Goal: Task Accomplishment & Management: Complete application form

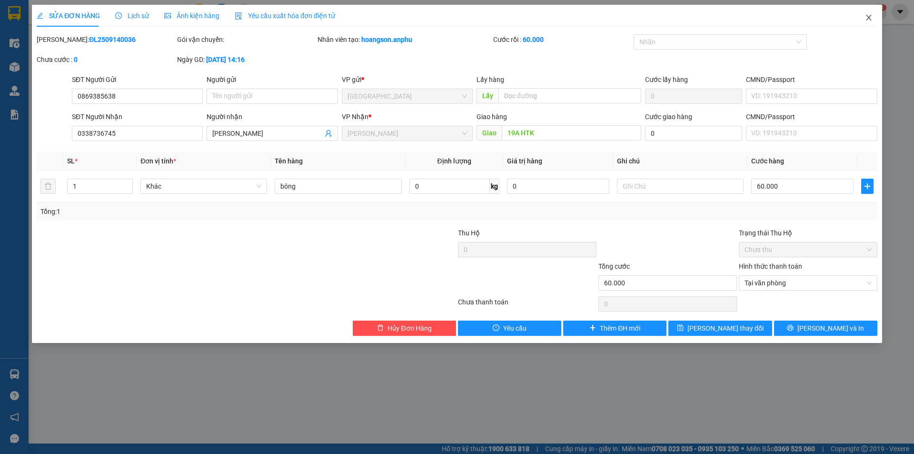
click at [868, 18] on icon "close" at bounding box center [869, 18] width 8 height 8
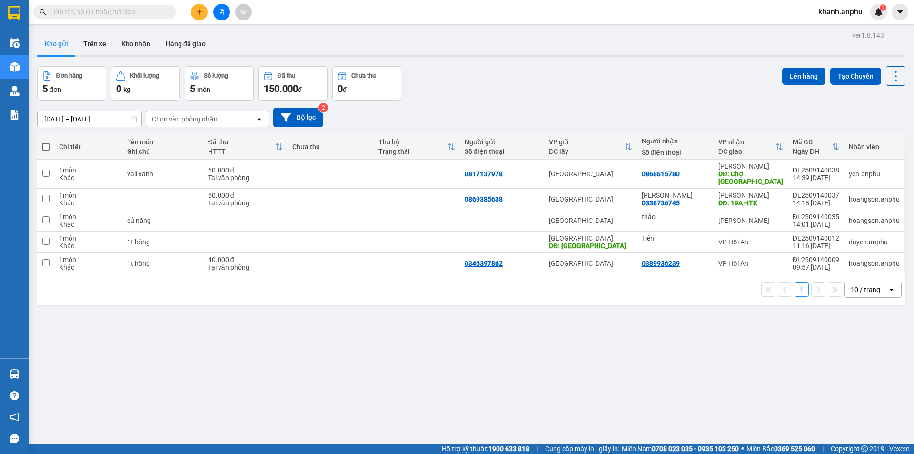
click at [81, 13] on input "text" at bounding box center [108, 12] width 112 height 10
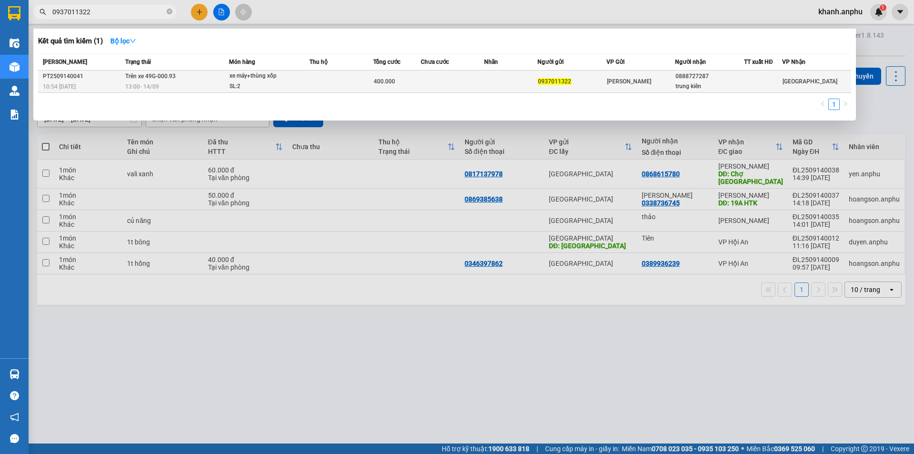
type input "0937011322"
click at [269, 90] on div "SL: 2" at bounding box center [264, 86] width 71 height 10
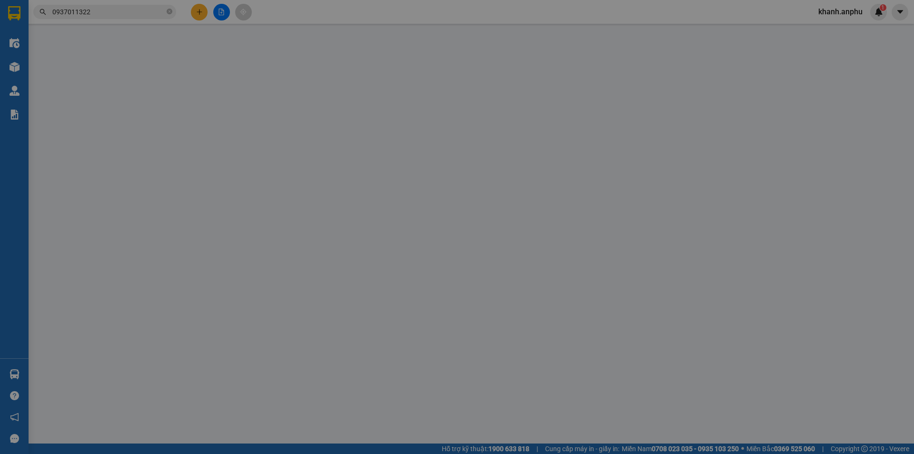
type input "0937011322"
type input "0888727287"
type input "trung kiên"
type input "400.000"
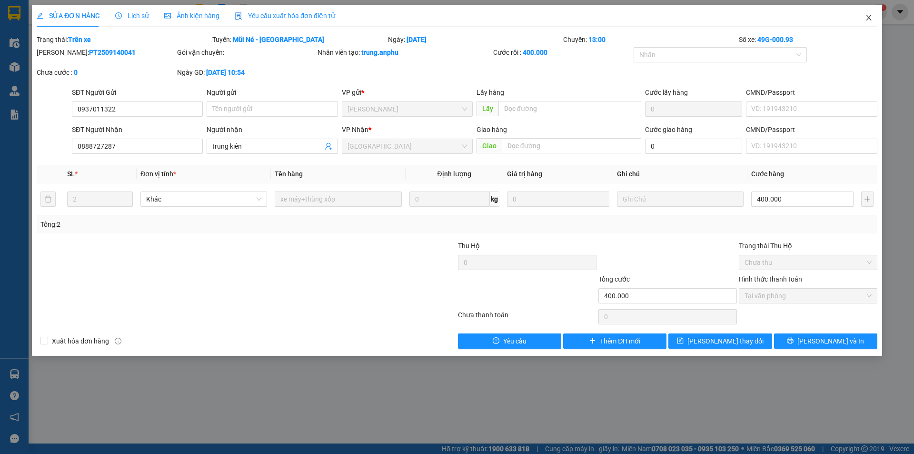
click at [867, 18] on icon "close" at bounding box center [869, 18] width 8 height 8
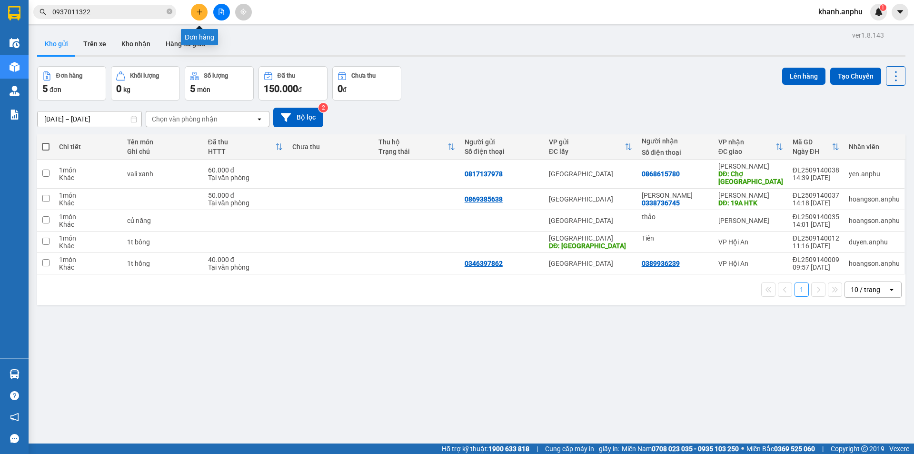
click at [198, 13] on icon "plus" at bounding box center [199, 12] width 7 height 7
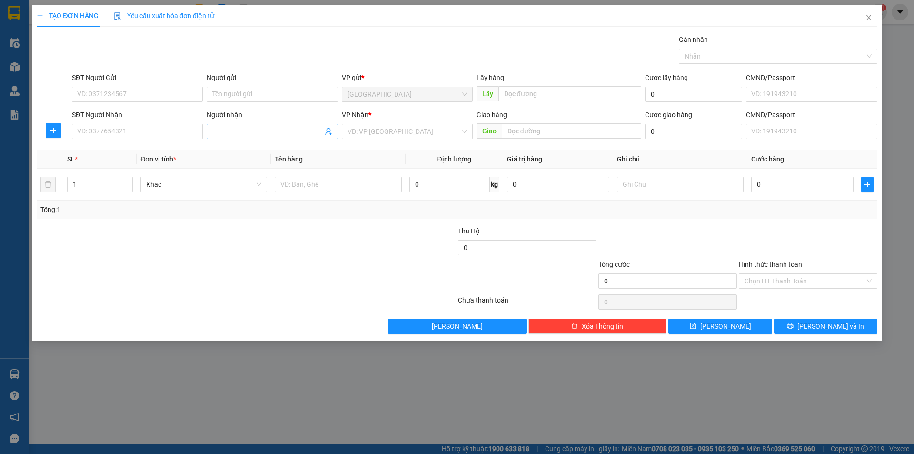
click at [259, 133] on input "Người nhận" at bounding box center [267, 131] width 110 height 10
type input "tiểu muội"
click at [284, 151] on div "tiểu muội - 0935913029" at bounding box center [271, 150] width 119 height 10
type input "0935913029"
type input "tiểu muội"
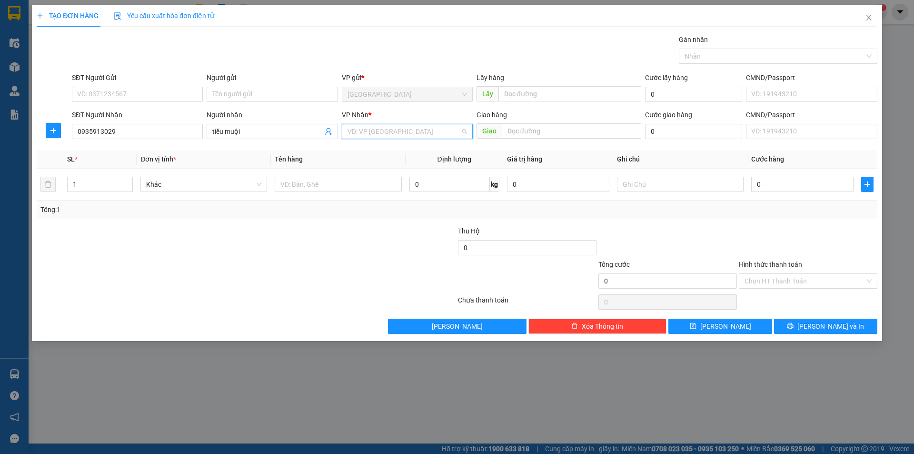
click at [362, 133] on input "search" at bounding box center [404, 131] width 113 height 14
drag, startPoint x: 124, startPoint y: 134, endPoint x: 31, endPoint y: 134, distance: 92.4
click at [31, 134] on div "TẠO ĐƠN HÀNG Yêu cầu xuất hóa đơn điện tử Transit Pickup Surcharge Ids Transit …" at bounding box center [457, 227] width 914 height 454
drag, startPoint x: 257, startPoint y: 122, endPoint x: 255, endPoint y: 129, distance: 7.7
click at [256, 123] on div "Người nhận" at bounding box center [272, 116] width 131 height 14
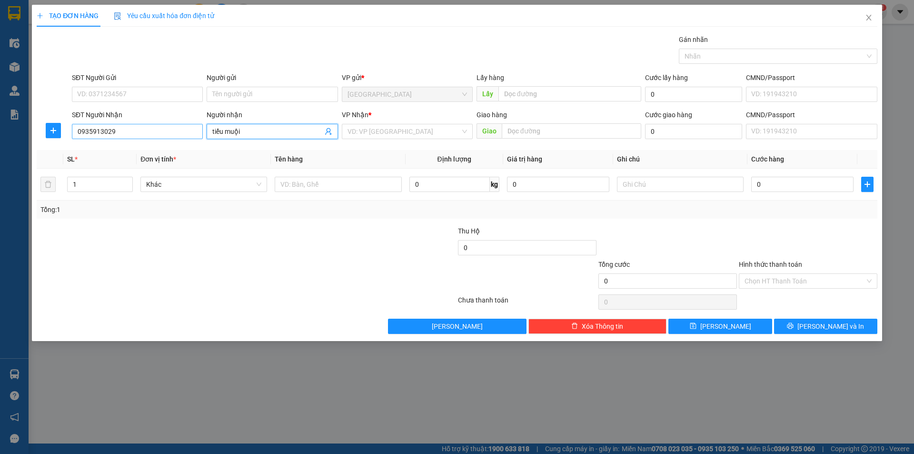
drag, startPoint x: 255, startPoint y: 130, endPoint x: 173, endPoint y: 132, distance: 82.4
click at [173, 132] on div "SĐT Người Nhận 0935913029 Người nhận tiểu muội tiểu muội VP Nhận * VD: VP [GEOG…" at bounding box center [474, 125] width 809 height 33
drag, startPoint x: 134, startPoint y: 134, endPoint x: 67, endPoint y: 132, distance: 67.2
click at [67, 132] on div "SĐT Người Nhận 0935913029 0935913029 Người nhận Tên người nhận VP Nhận * VD: VP…" at bounding box center [457, 125] width 843 height 33
paste input "0935913029"
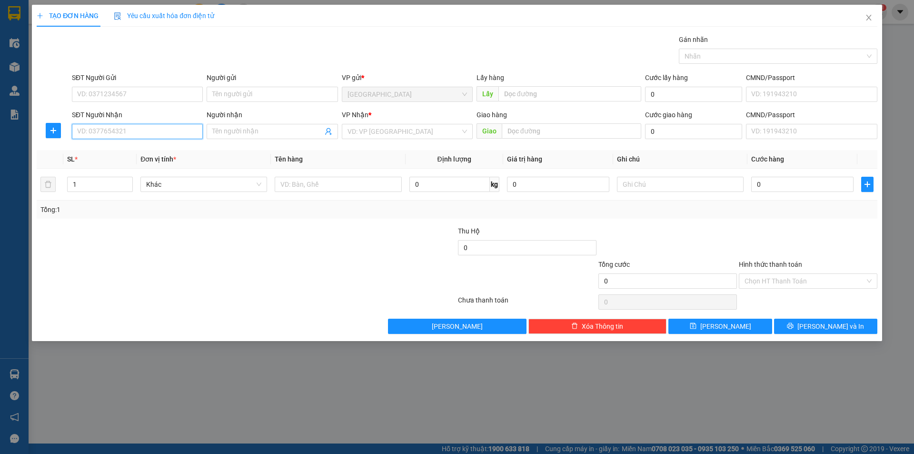
type input "0935913029"
click at [159, 146] on div "0935913029 - tiểu muội" at bounding box center [137, 150] width 119 height 10
type input "tiểu muội"
type input "vĩnh điện"
type input "150.000"
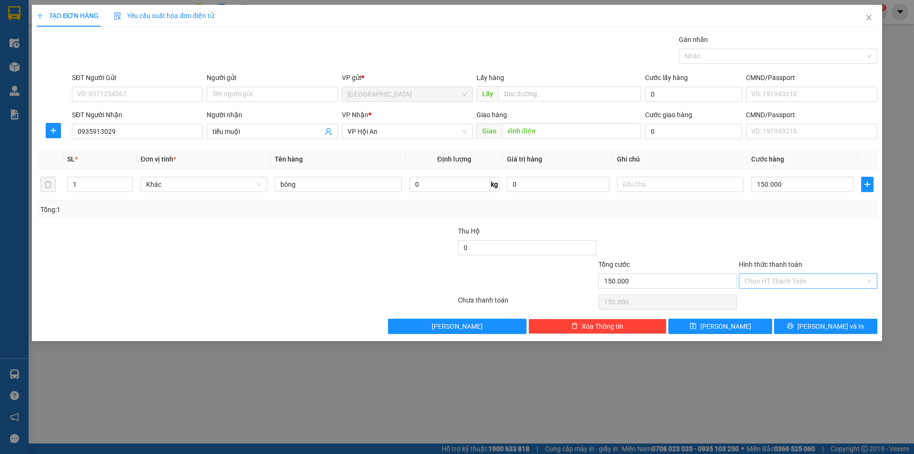
click at [788, 286] on input "Hình thức thanh toán" at bounding box center [805, 281] width 120 height 14
click at [788, 298] on div "Tại văn phòng" at bounding box center [808, 300] width 127 height 10
type input "0"
click at [827, 321] on span "[PERSON_NAME] và In" at bounding box center [830, 326] width 67 height 10
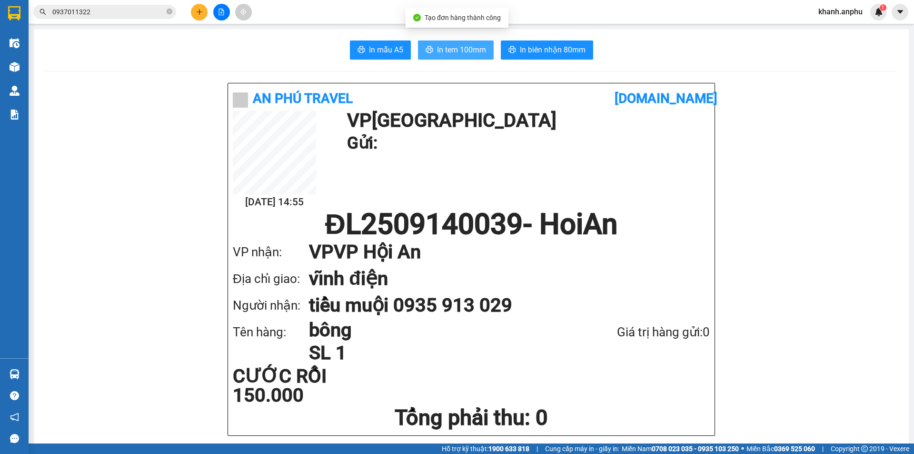
click at [429, 44] on button "In tem 100mm" at bounding box center [456, 49] width 76 height 19
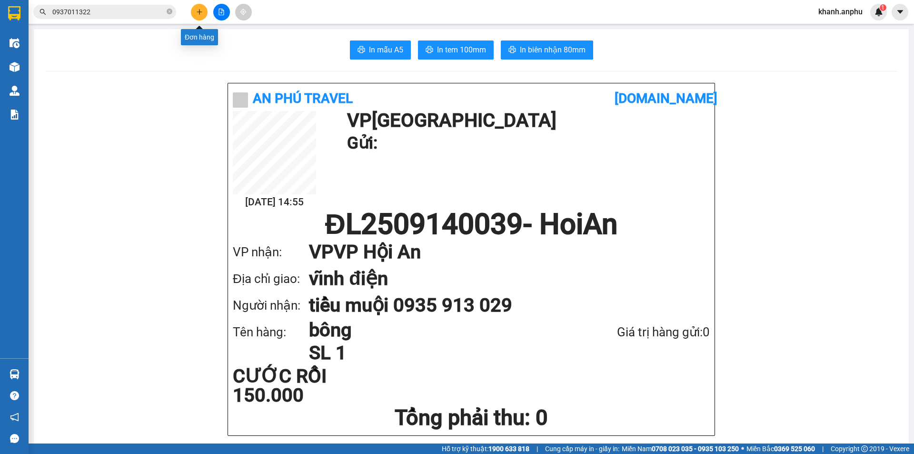
click at [193, 15] on button at bounding box center [199, 12] width 17 height 17
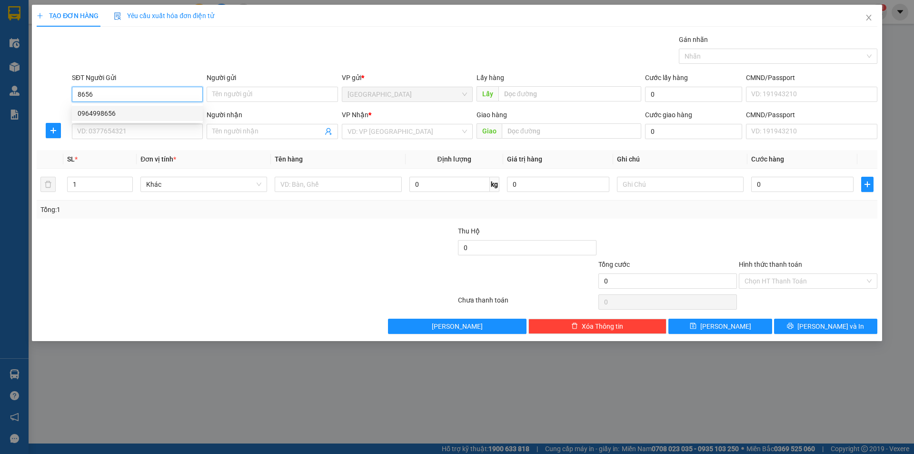
click at [130, 119] on div "0964998656" at bounding box center [137, 113] width 131 height 15
type input "0964998656"
type input "cty Ánh Dương 1- ĐỊNH AN"
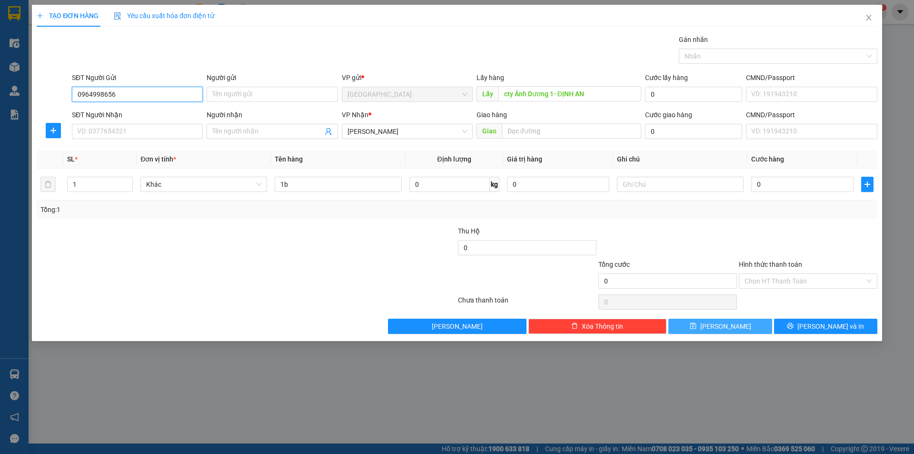
type input "0964998656"
click at [722, 326] on span "[PERSON_NAME]" at bounding box center [725, 326] width 51 height 10
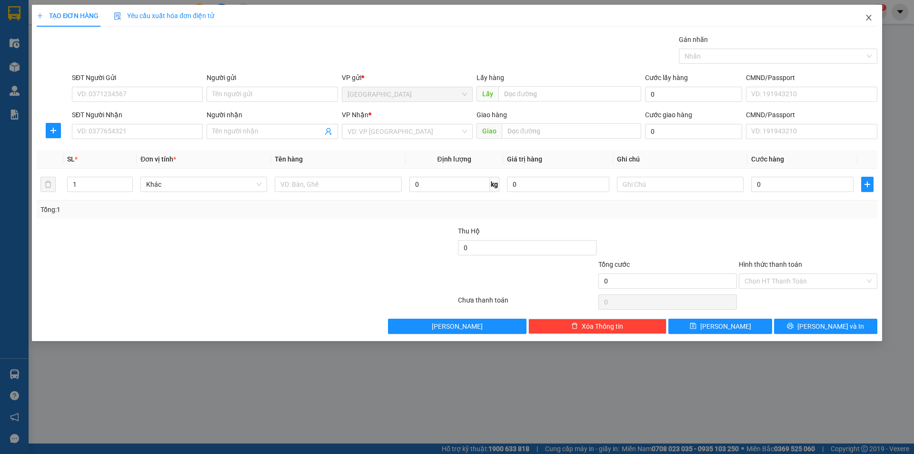
click at [870, 18] on icon "close" at bounding box center [869, 18] width 8 height 8
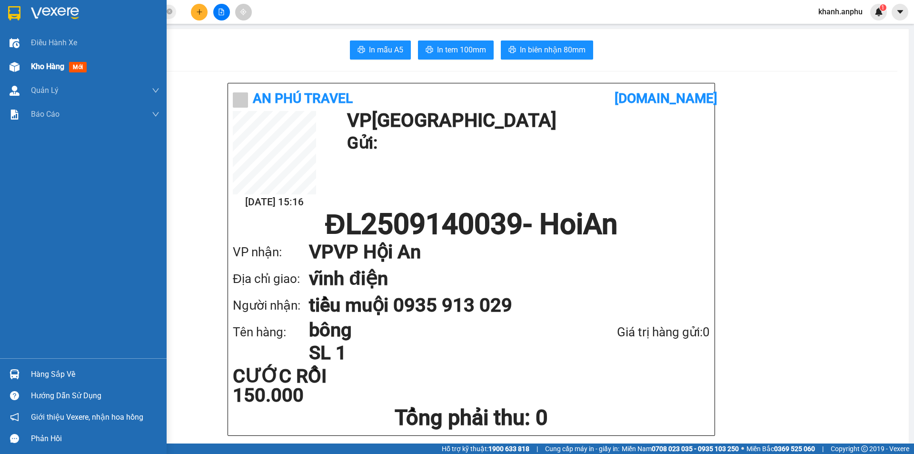
click at [17, 71] on img at bounding box center [15, 67] width 10 height 10
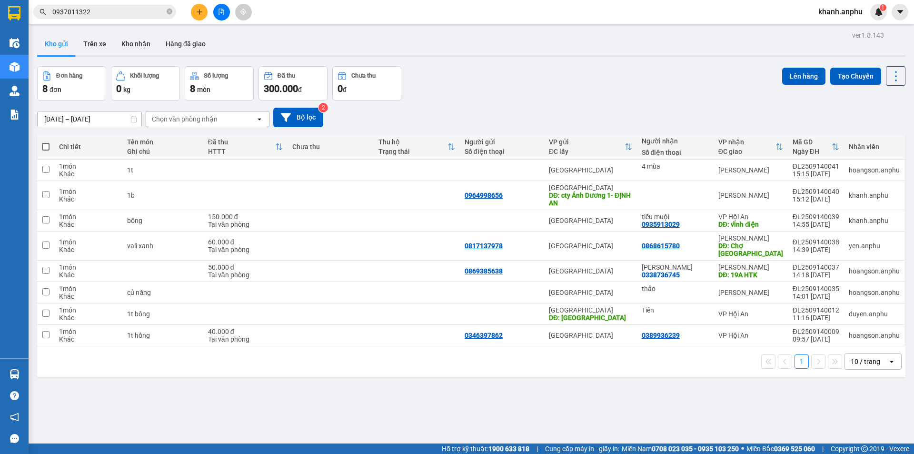
click at [860, 357] on div "10 / trang" at bounding box center [866, 362] width 30 height 10
click at [861, 333] on span "100 / trang" at bounding box center [862, 333] width 34 height 10
